Goal: Navigation & Orientation: Find specific page/section

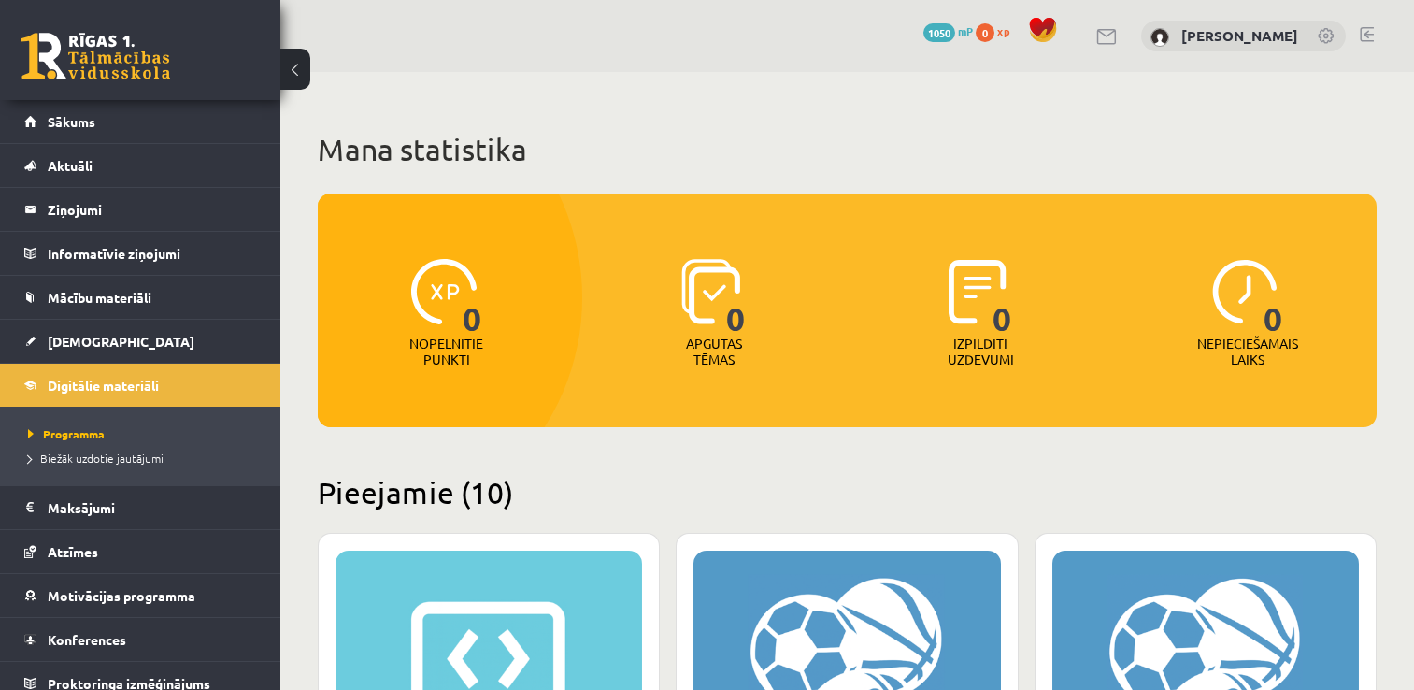
scroll to position [1604, 0]
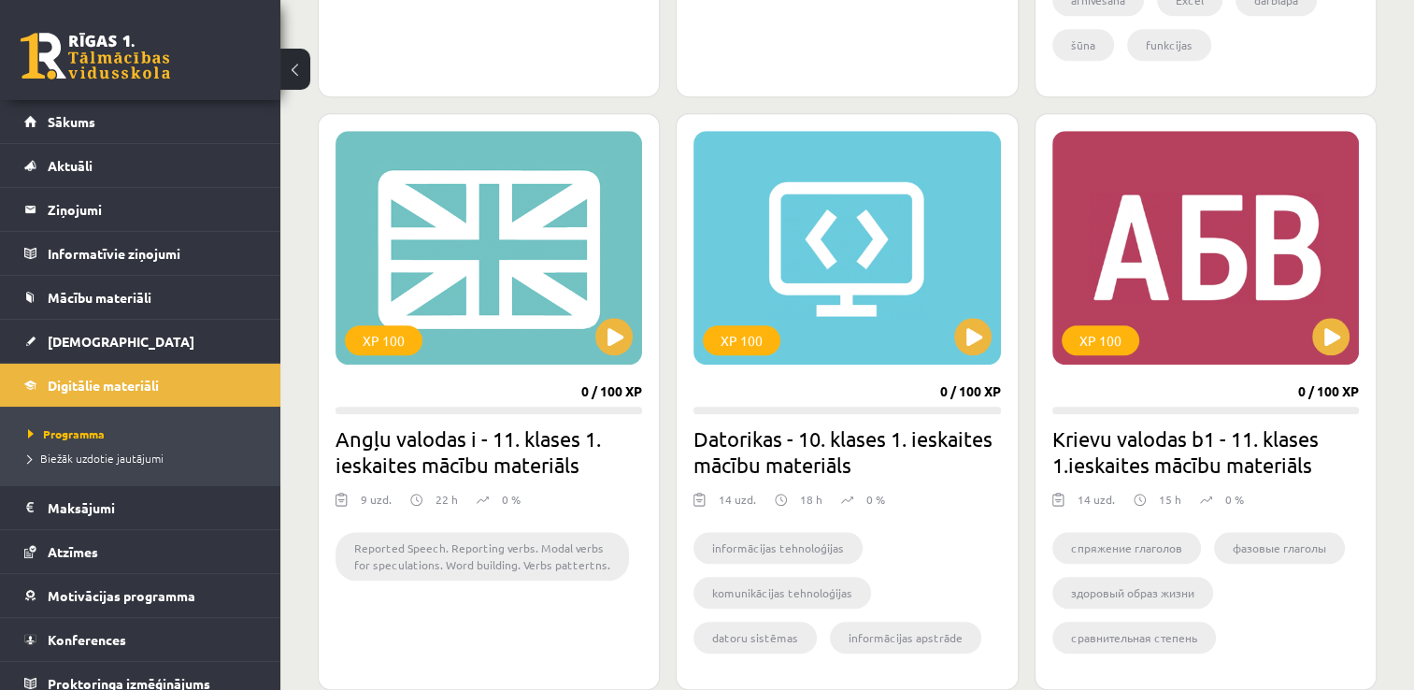
click at [63, 58] on link at bounding box center [96, 56] width 150 height 47
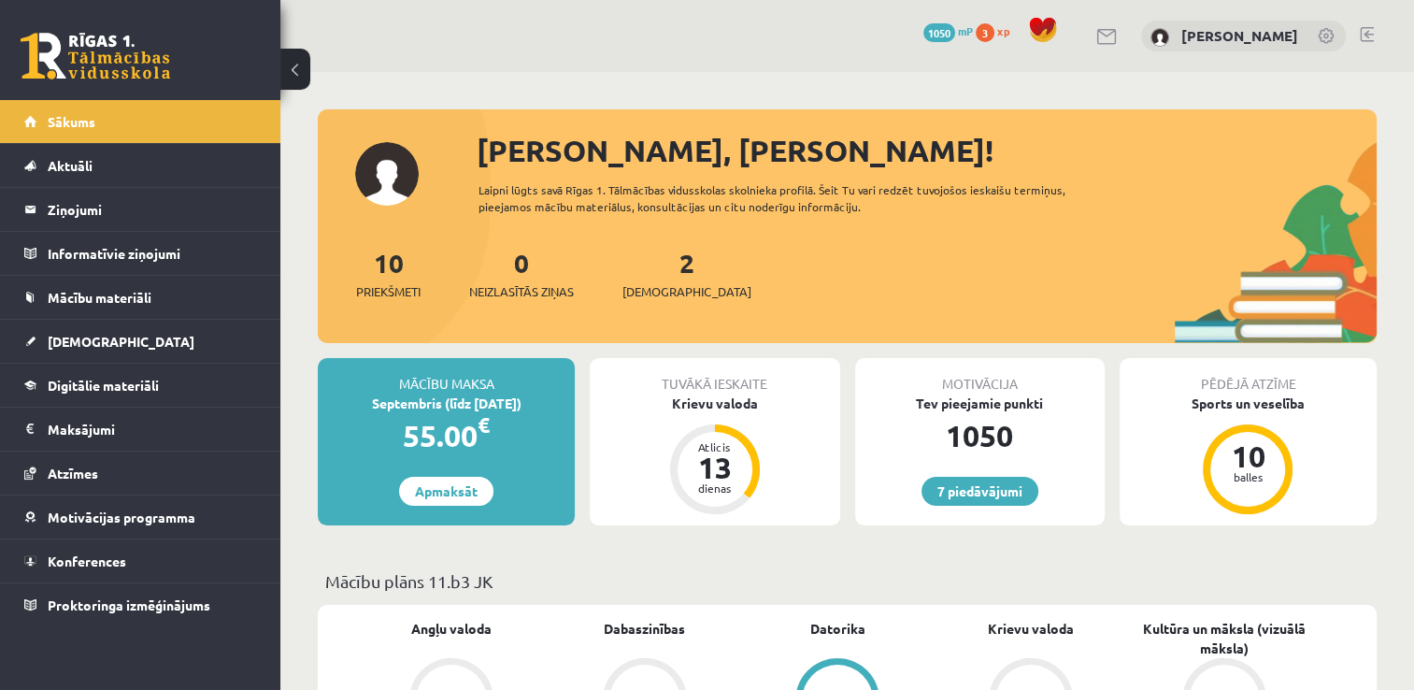
click at [1364, 39] on link at bounding box center [1367, 34] width 14 height 15
